Goal: Task Accomplishment & Management: Complete application form

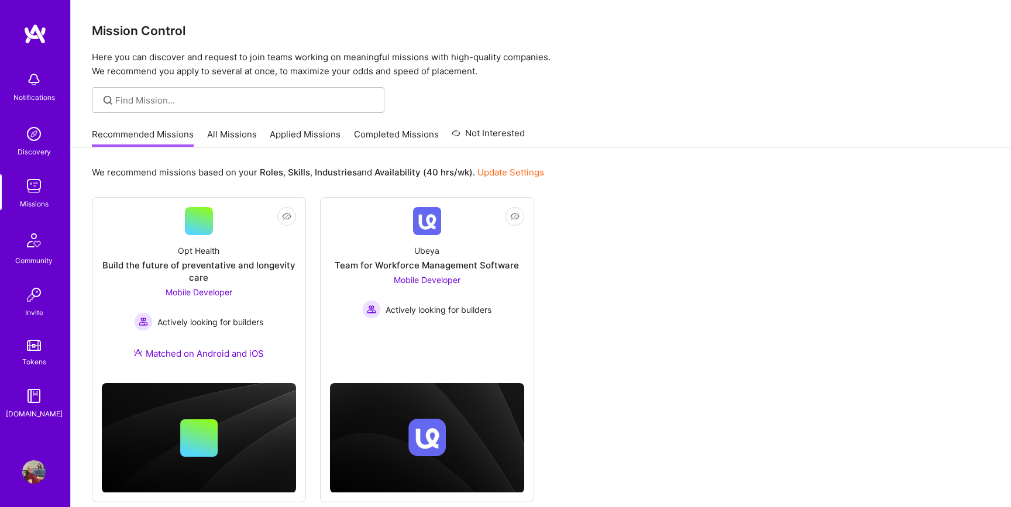
click at [226, 134] on link "All Missions" at bounding box center [232, 137] width 50 height 19
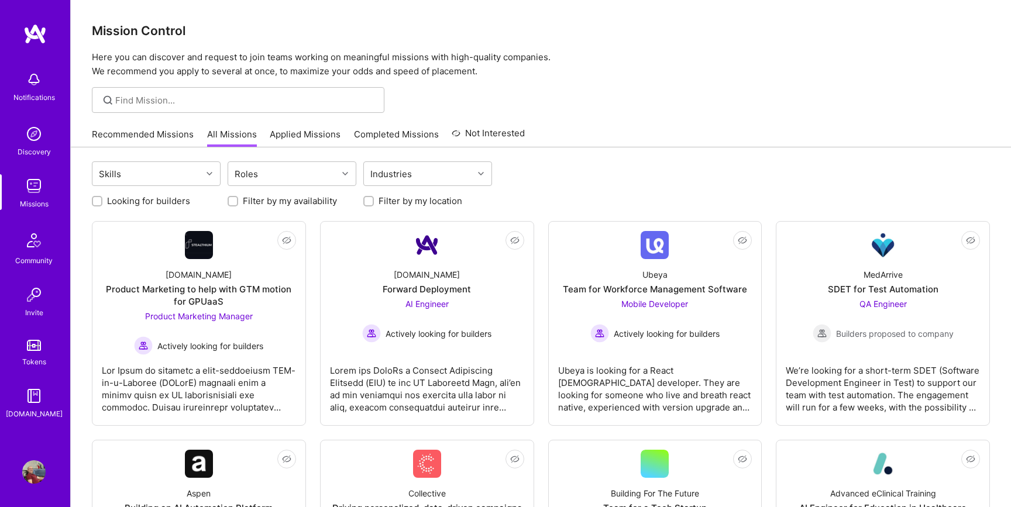
click at [313, 135] on link "Applied Missions" at bounding box center [305, 137] width 71 height 19
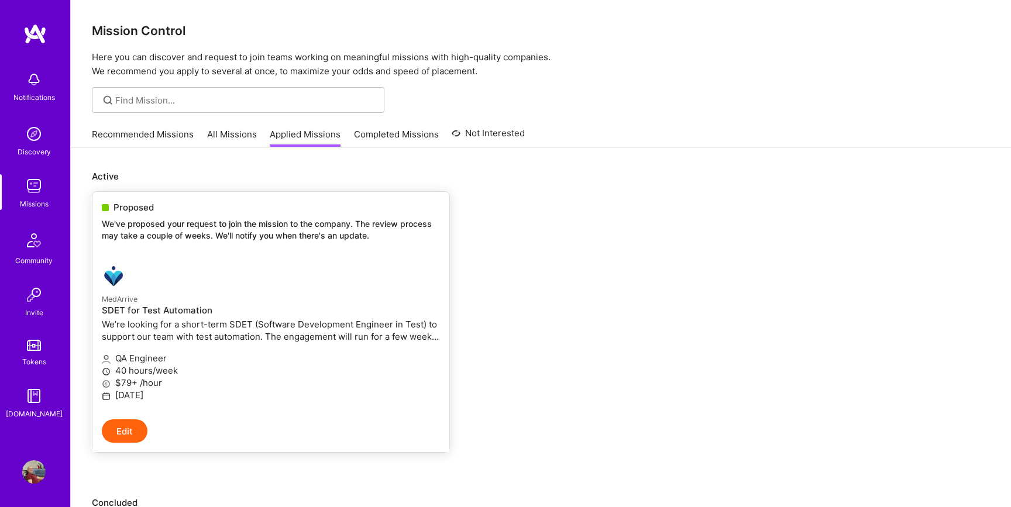
click at [243, 261] on link "MedArrive SDET for Test Automation We’re looking for a short-term SDET (Softwar…" at bounding box center [270, 337] width 357 height 164
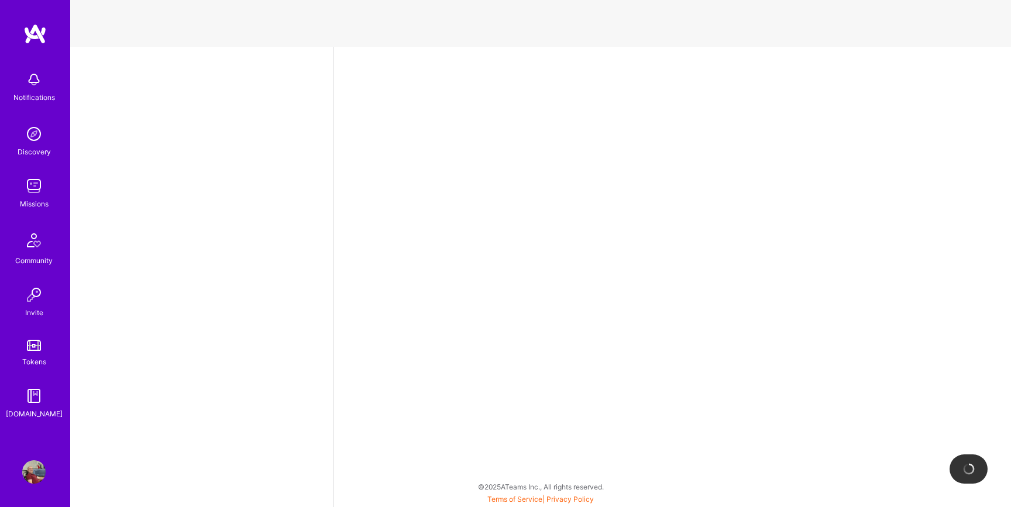
select select "BA"
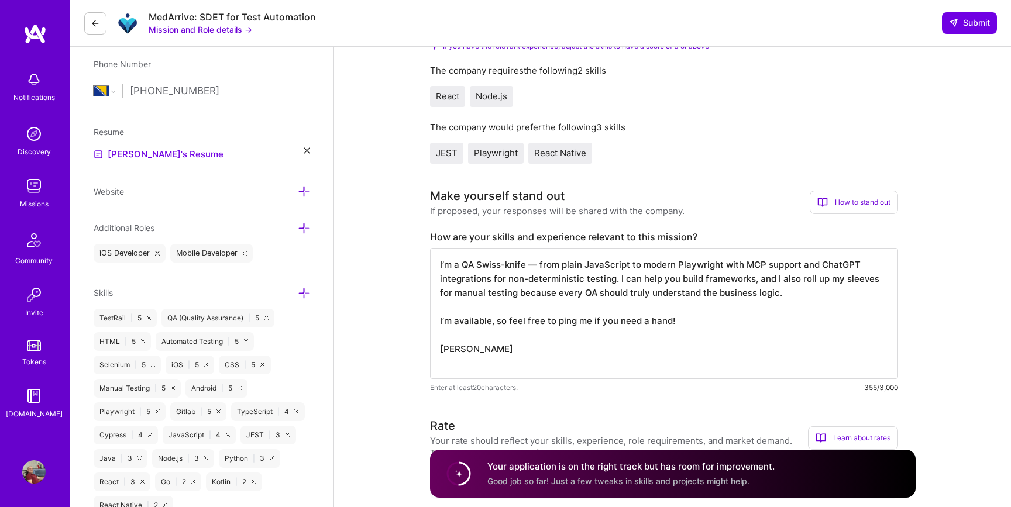
scroll to position [197, 0]
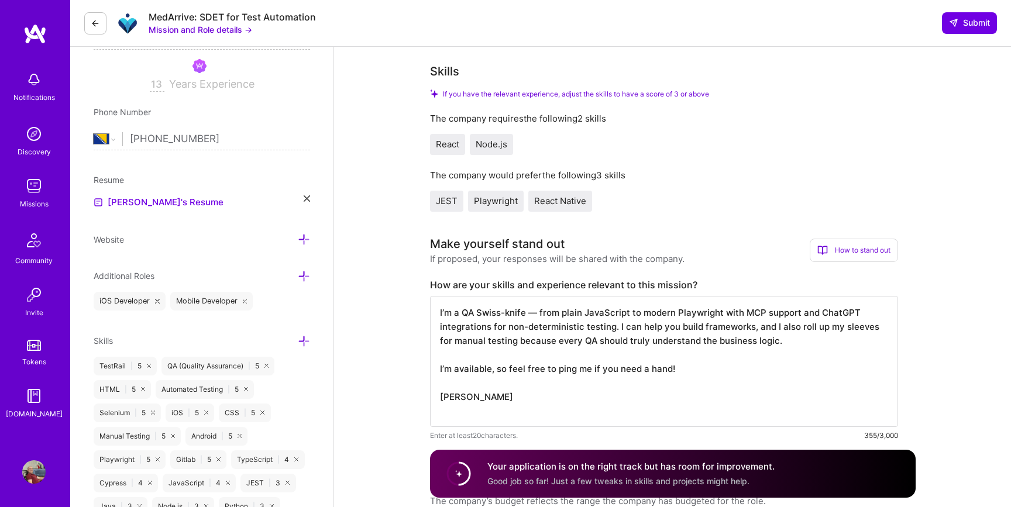
click at [33, 144] on img at bounding box center [33, 133] width 23 height 23
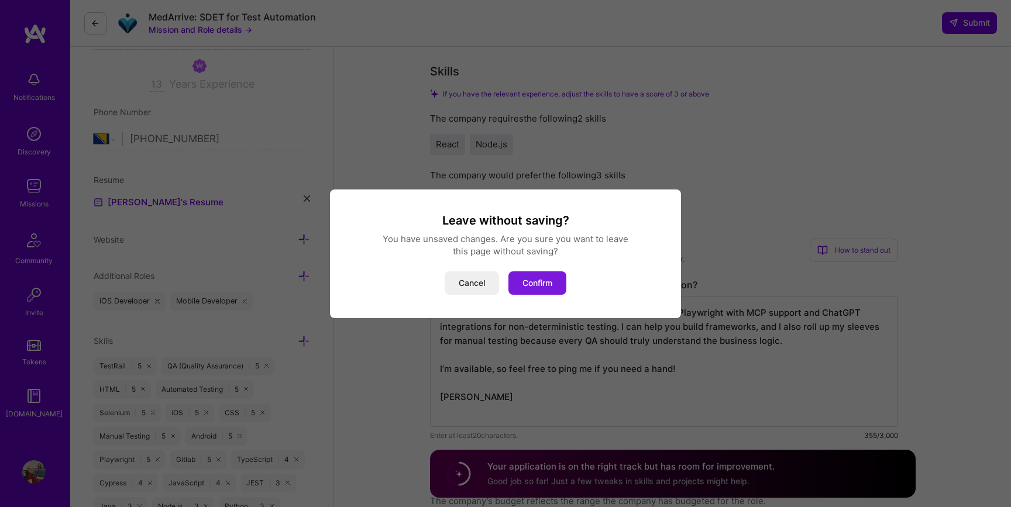
click at [533, 278] on button "Confirm" at bounding box center [537, 282] width 58 height 23
